Goal: Complete application form

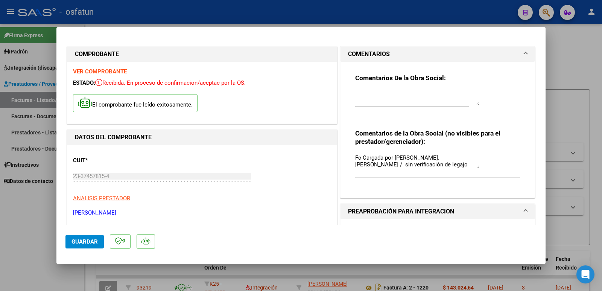
scroll to position [75, 0]
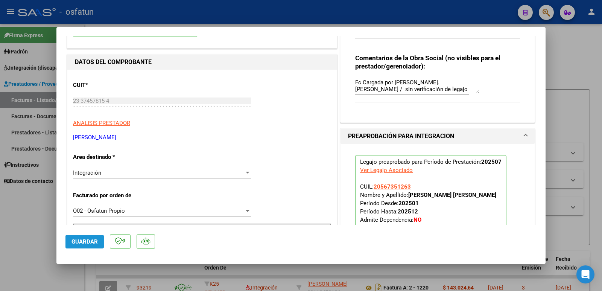
click at [78, 242] on span "Guardar" at bounding box center [85, 241] width 26 height 7
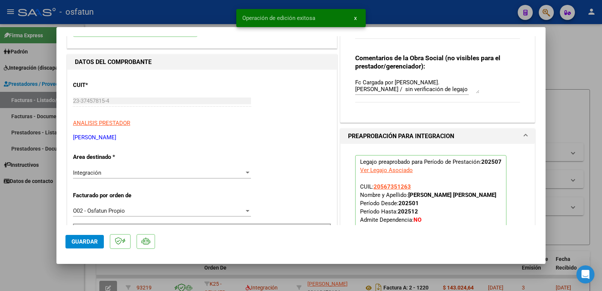
click at [6, 238] on div at bounding box center [301, 145] width 602 height 291
type input "$ 0,00"
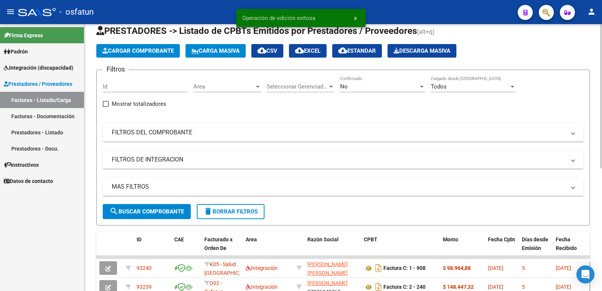
scroll to position [0, 0]
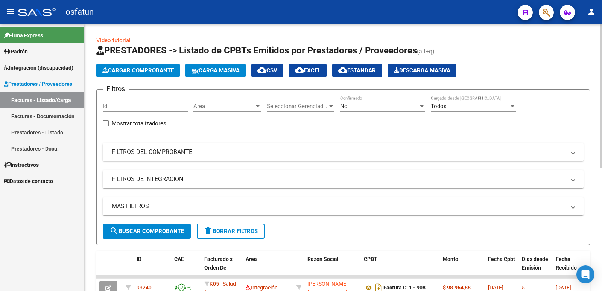
click at [146, 229] on span "search Buscar Comprobante" at bounding box center [147, 231] width 75 height 7
